Goal: Information Seeking & Learning: Learn about a topic

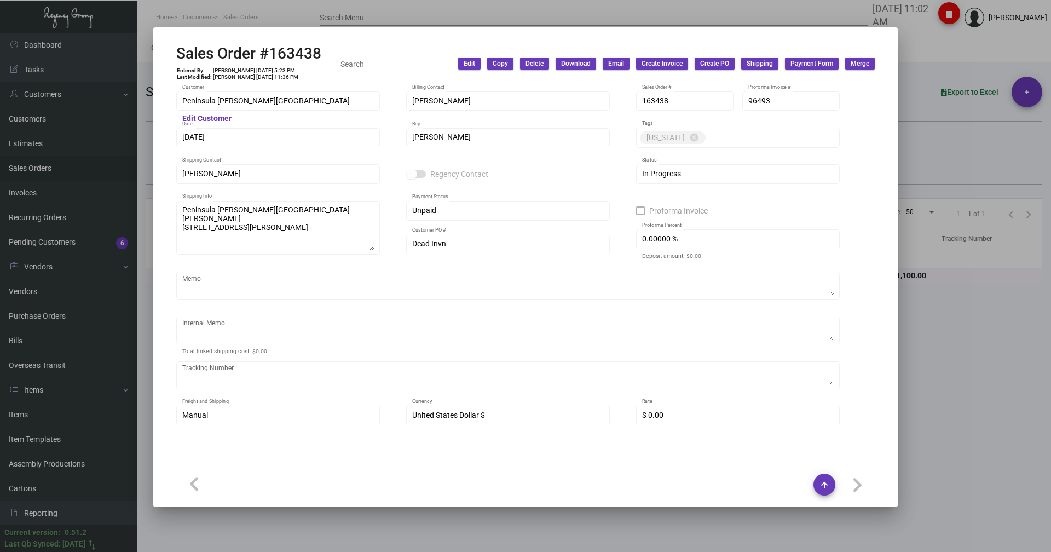
scroll to position [471, 0]
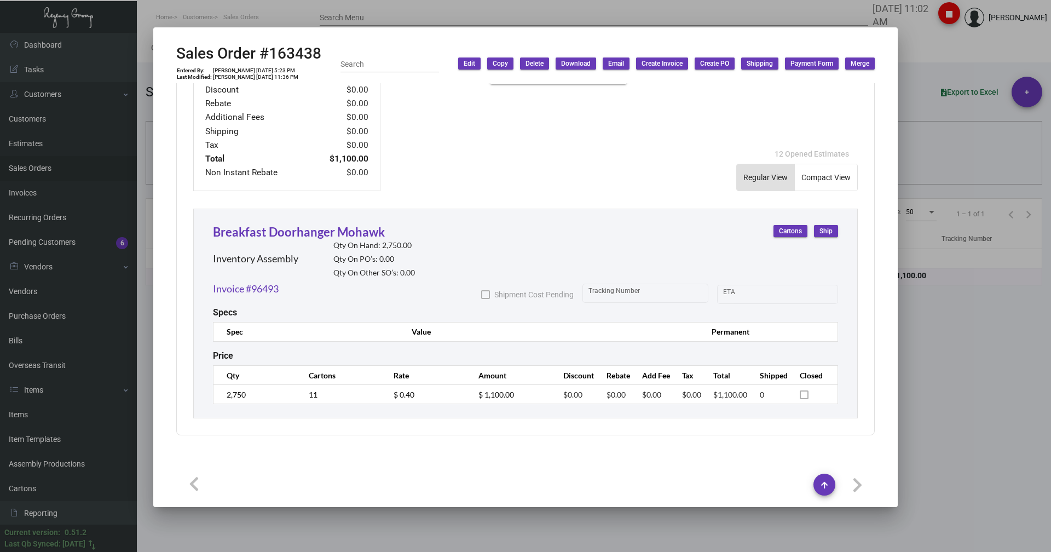
click at [198, 15] on div at bounding box center [525, 276] width 1051 height 552
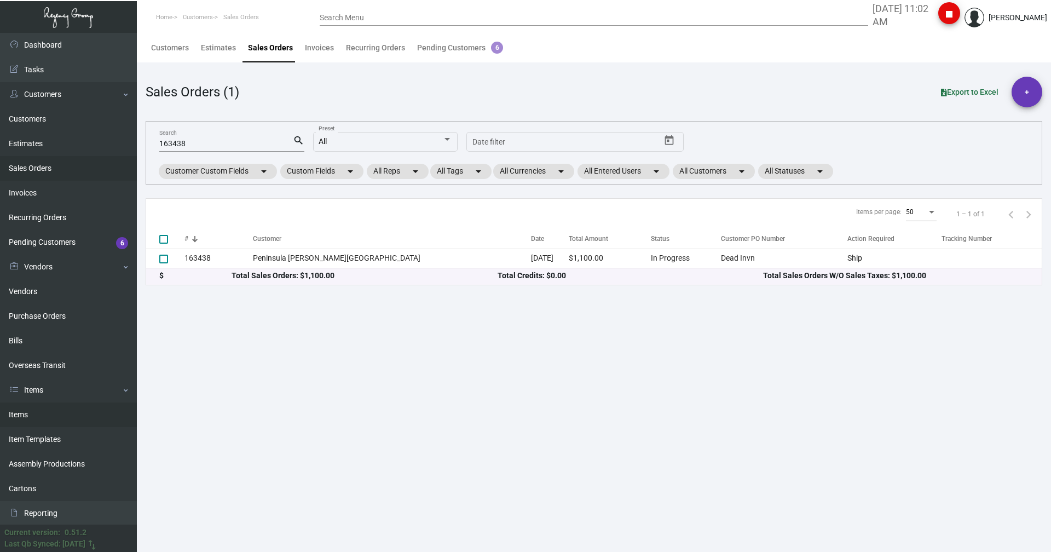
click at [36, 409] on link "Items" at bounding box center [68, 414] width 137 height 25
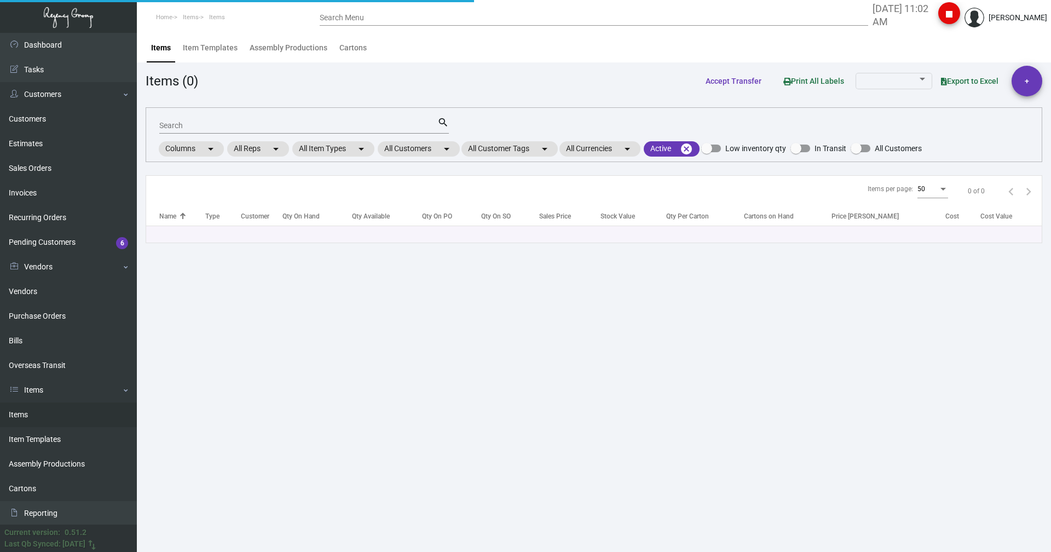
click at [196, 123] on input "Search" at bounding box center [298, 125] width 278 height 9
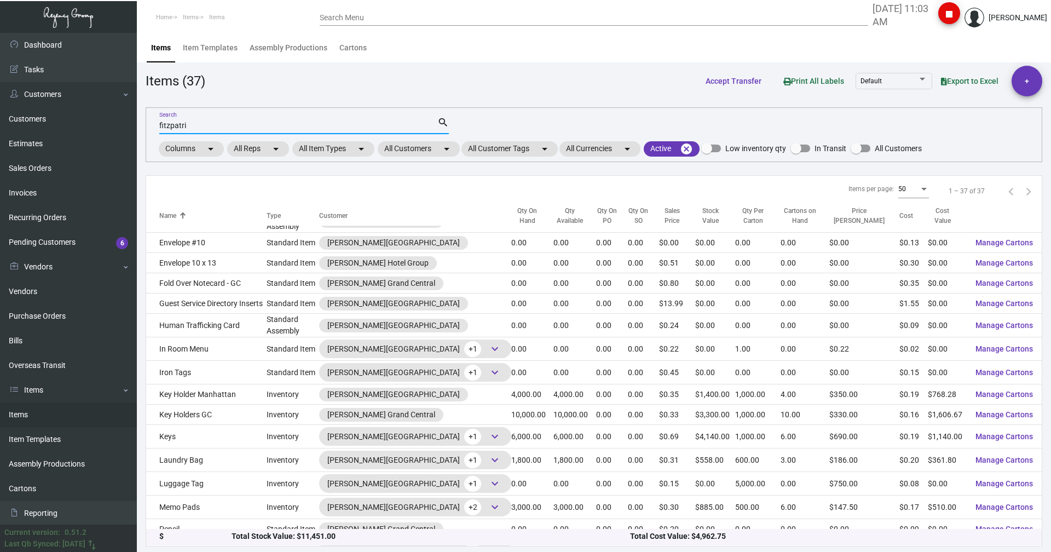
scroll to position [328, 0]
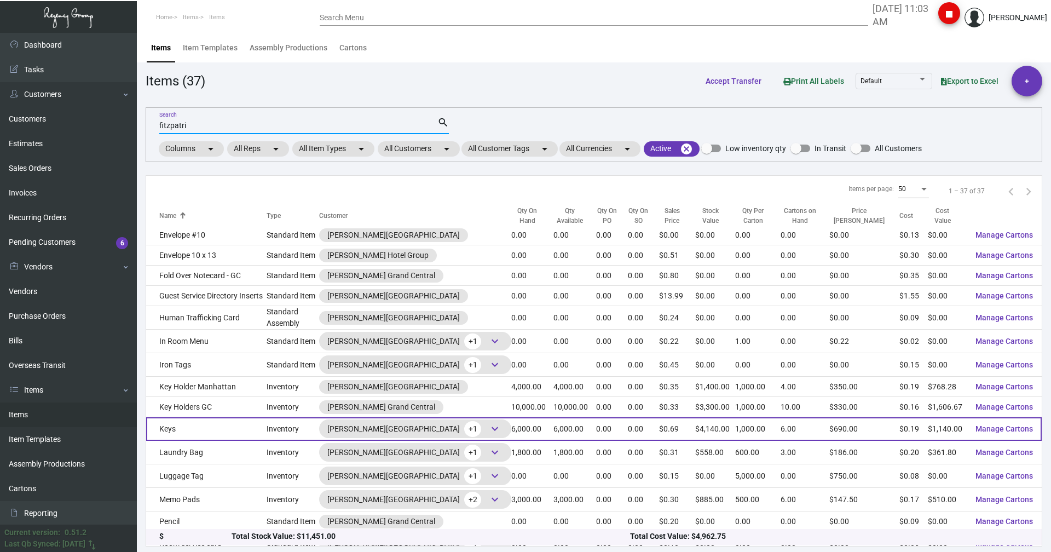
type input "fitzpatri"
click at [202, 430] on td "Keys" at bounding box center [206, 429] width 120 height 24
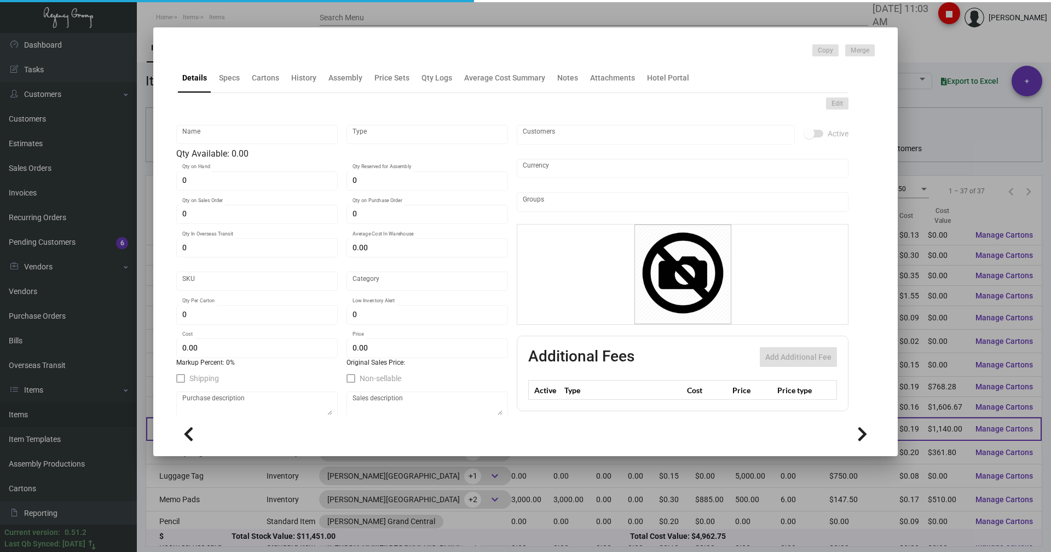
type input "Keys"
type input "Inventory"
type input "6,000"
type input "$ 0.13557"
type input "1239"
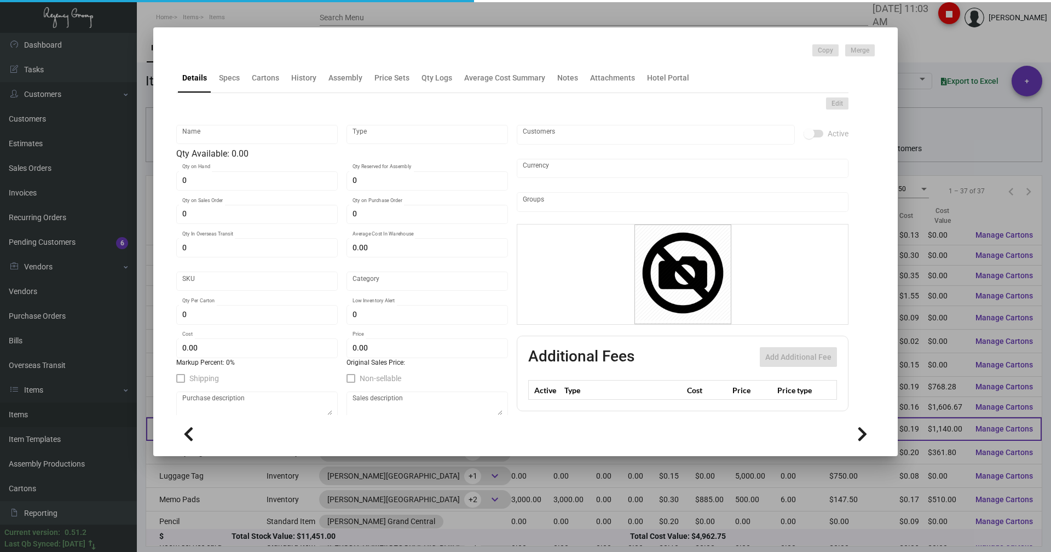
type input "Standard"
type input "1,000"
type input "$ 0.19"
type input "$ 0.69"
type textarea "Keys [GEOGRAPHIC_DATA]: Size 2-1/8x3-3/8 #30 mill white gloss lamenting plastic…"
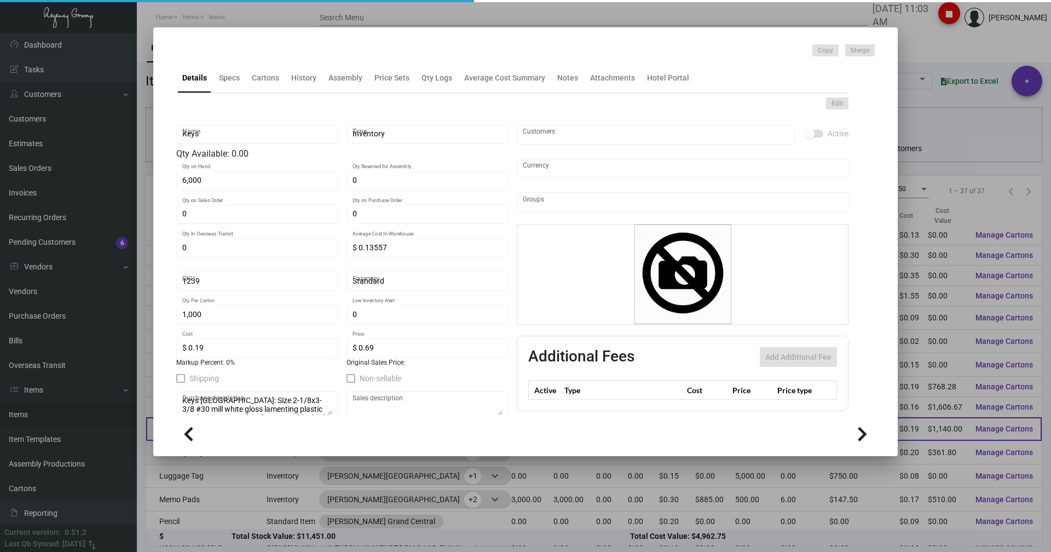
type textarea "Keys [GEOGRAPHIC_DATA]: Size 2-1/8x3-3/8 #30 mill white gloss lamenting plastic…"
checkbox input "true"
type input "United States Dollar $"
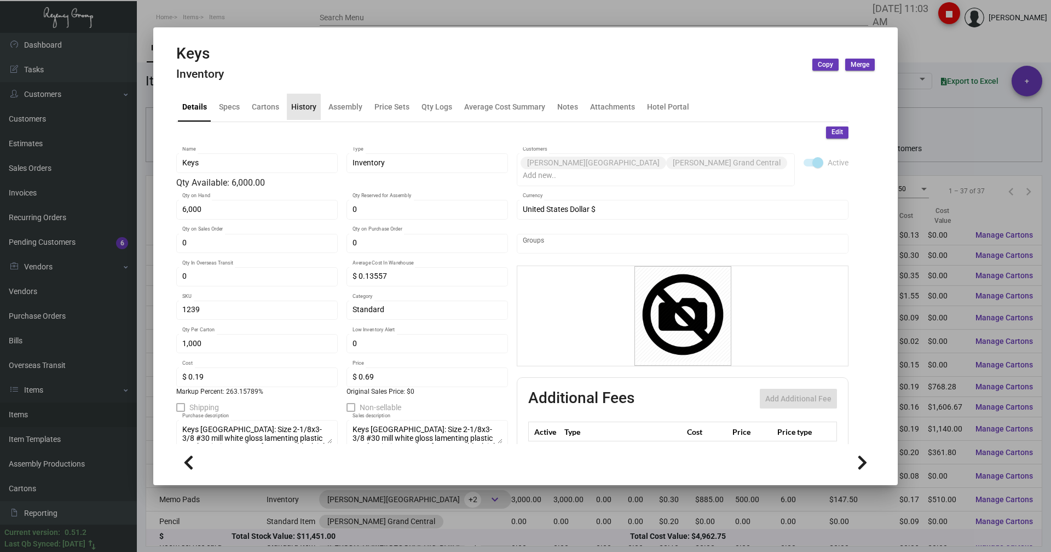
click at [299, 108] on div "History" at bounding box center [303, 106] width 25 height 11
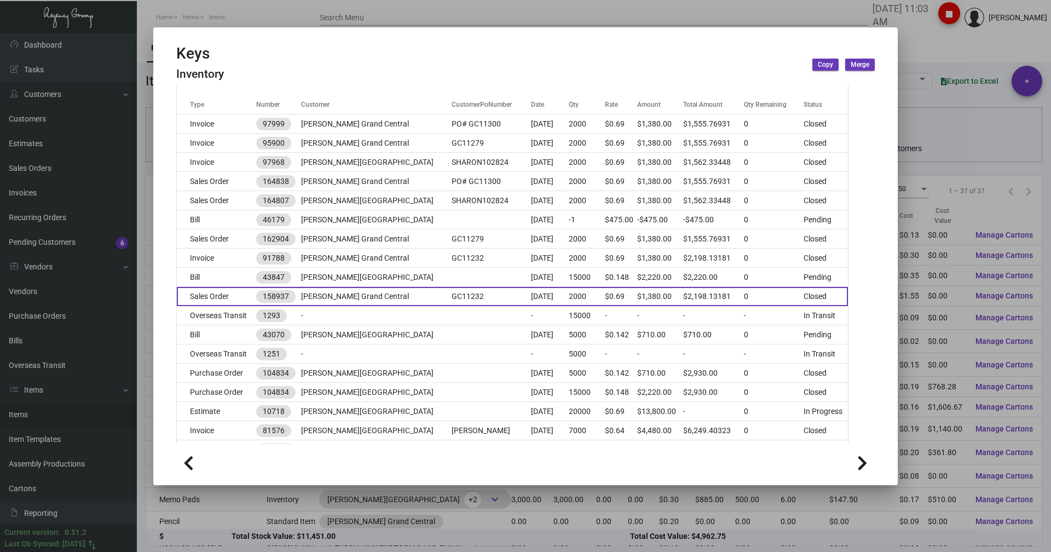
scroll to position [164, 0]
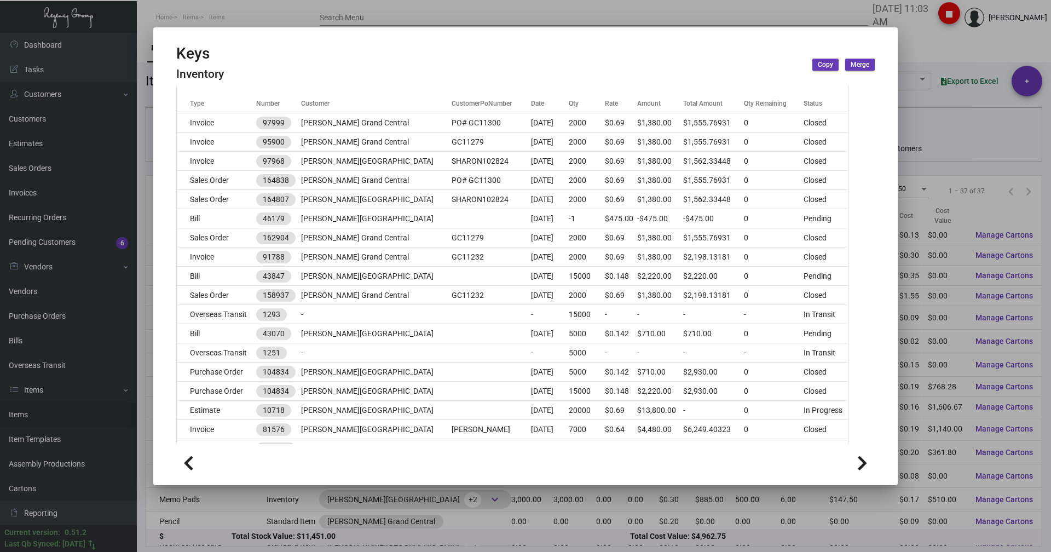
click at [937, 53] on div at bounding box center [525, 276] width 1051 height 552
